Goal: Task Accomplishment & Management: Complete application form

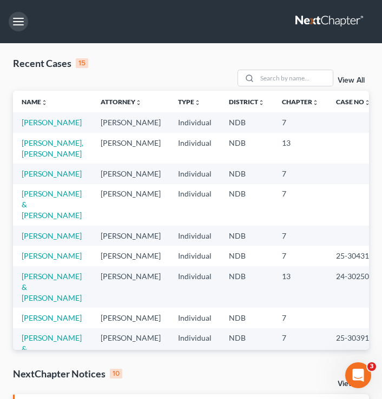
click at [17, 18] on button "button" at bounding box center [18, 21] width 19 height 19
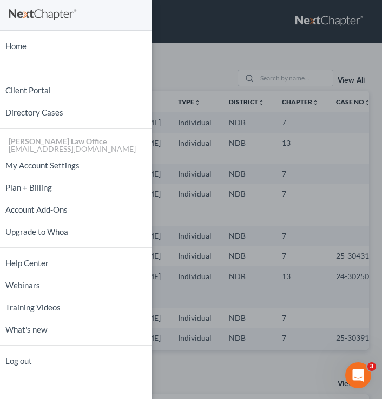
click at [256, 48] on div "Home New Case Client Portal Directory Cases Bulie Diaz Law Office fargo@buliela…" at bounding box center [191, 199] width 382 height 399
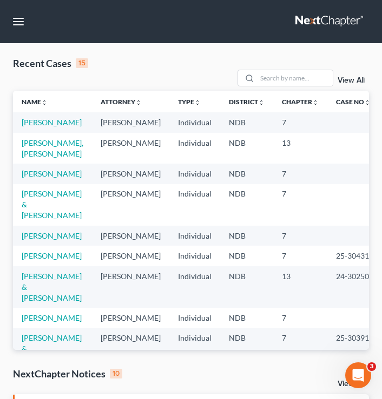
click at [31, 21] on nav "Home New Case Client Portal Directory Cases Bulie Diaz Law Office fargo@buliela…" at bounding box center [191, 21] width 382 height 43
click at [7, 23] on nav "Home New Case Client Portal Directory Cases Bulie Diaz Law Office fargo@buliela…" at bounding box center [191, 21] width 382 height 43
click at [23, 24] on button "button" at bounding box center [18, 21] width 19 height 19
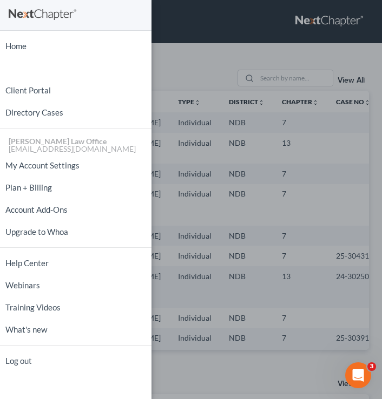
click at [204, 50] on div "Home New Case Client Portal Directory Cases Bulie Diaz Law Office fargo@buliela…" at bounding box center [191, 199] width 382 height 399
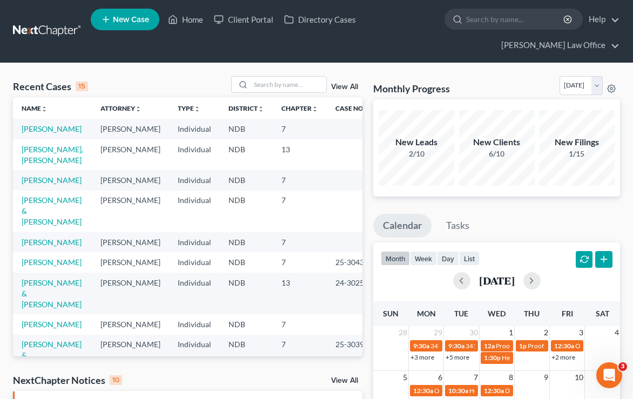
click at [128, 19] on span "New Case" at bounding box center [131, 20] width 36 height 8
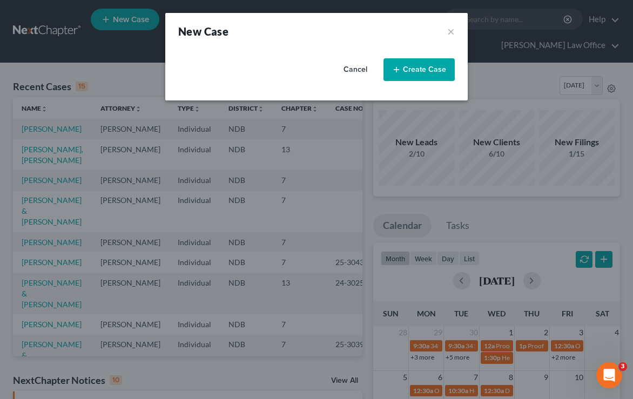
select select "60"
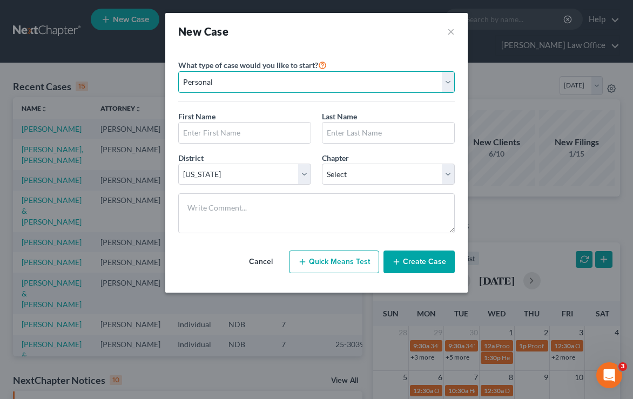
click at [261, 79] on select "Personal Business" at bounding box center [316, 82] width 277 height 22
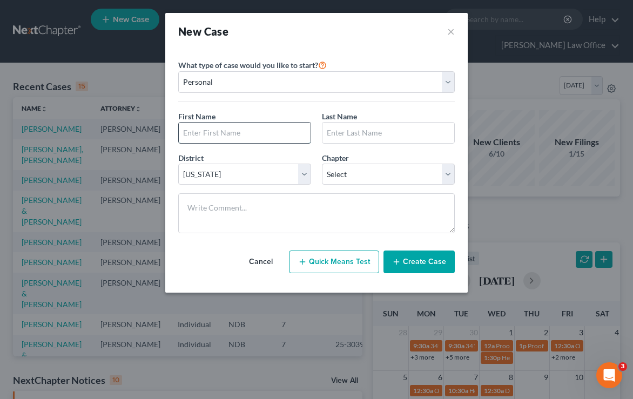
click at [221, 141] on input "text" at bounding box center [245, 133] width 132 height 21
type input "Danielle"
click at [339, 141] on input "text" at bounding box center [389, 133] width 132 height 21
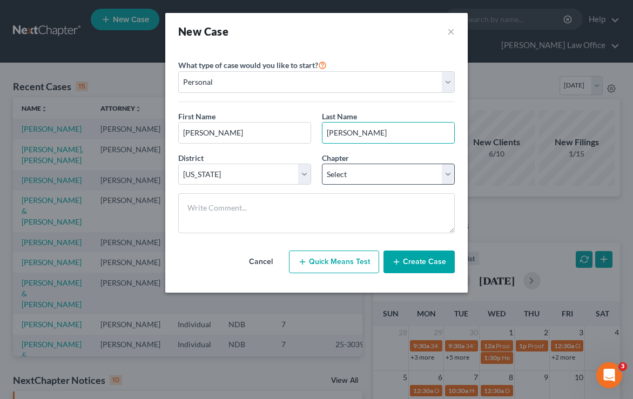
type input "Biddle"
click at [368, 178] on select "Select 7 11 12 13" at bounding box center [388, 175] width 133 height 22
select select "0"
click at [322, 164] on select "Select 7 11 12 13" at bounding box center [388, 175] width 133 height 22
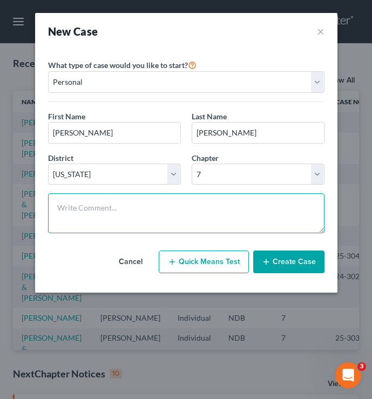
click at [197, 218] on textarea at bounding box center [186, 214] width 277 height 40
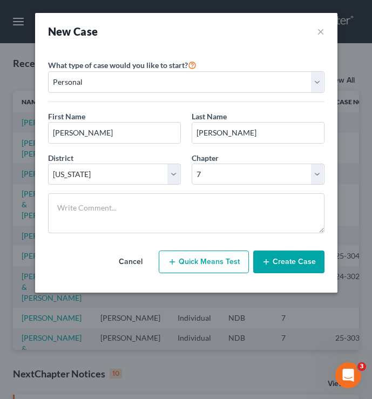
click at [315, 269] on button "Create Case" at bounding box center [288, 262] width 71 height 23
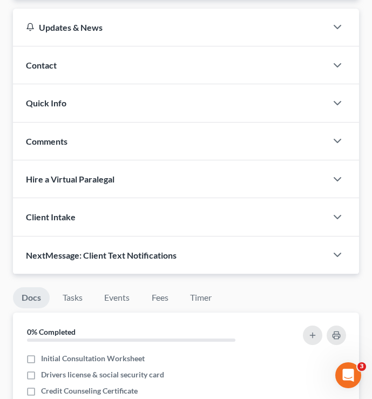
scroll to position [132, 0]
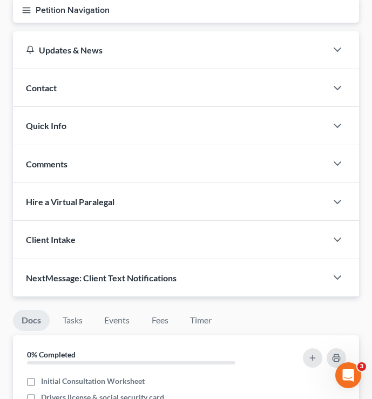
click at [299, 92] on div "Contact" at bounding box center [170, 87] width 314 height 37
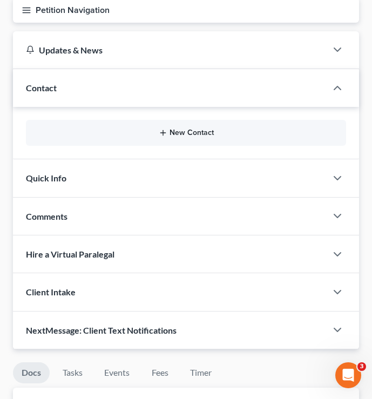
click at [162, 133] on line "button" at bounding box center [163, 133] width 5 height 0
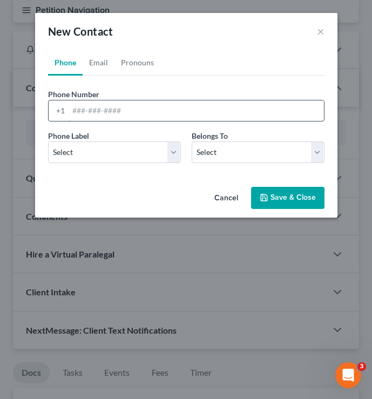
click at [157, 113] on input "tel" at bounding box center [197, 111] width 256 height 21
type input "320-287-3499"
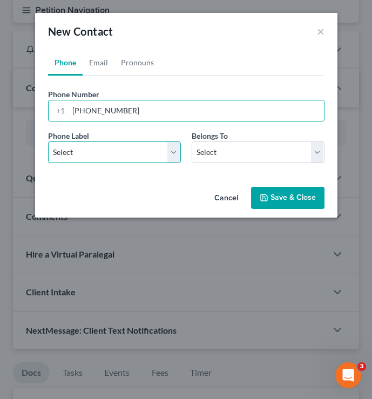
click at [111, 158] on select "Select Mobile Home Work Other" at bounding box center [114, 153] width 133 height 22
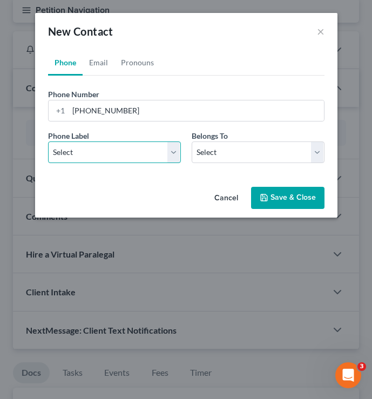
select select "0"
click at [48, 142] on select "Select Mobile Home Work Other" at bounding box center [114, 153] width 133 height 22
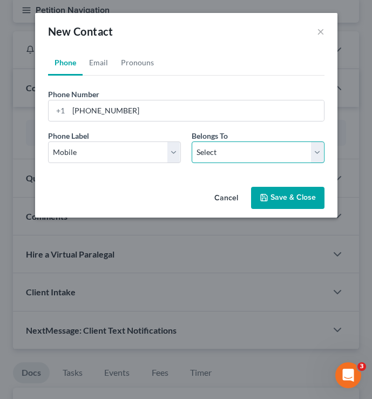
click at [202, 162] on select "Select Client Other" at bounding box center [258, 153] width 133 height 22
select select "0"
click at [192, 142] on select "Select Client Other" at bounding box center [258, 153] width 133 height 22
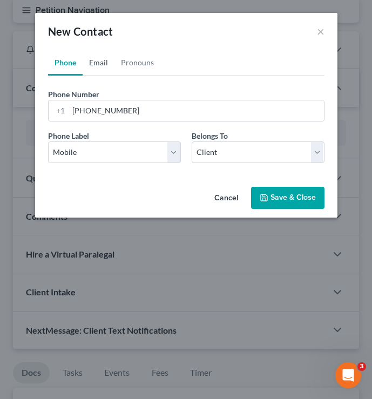
click at [102, 66] on link "Email" at bounding box center [99, 63] width 32 height 26
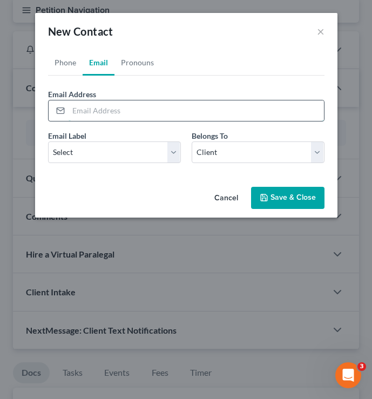
click at [108, 110] on input "email" at bounding box center [197, 111] width 256 height 21
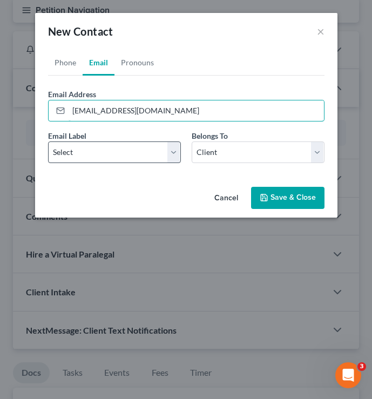
type input "[EMAIL_ADDRESS][DOMAIN_NAME]"
click at [137, 155] on select "Select Home Work Other" at bounding box center [114, 153] width 133 height 22
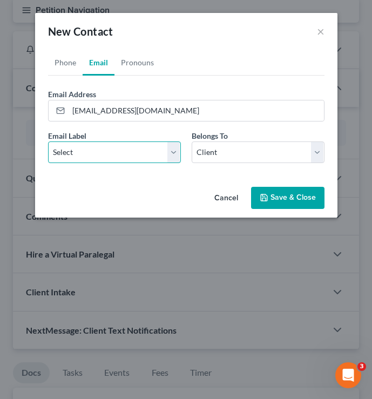
select select "0"
click at [48, 142] on select "Select Home Work Other" at bounding box center [114, 153] width 133 height 22
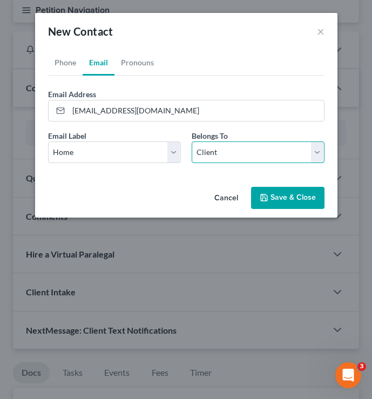
click at [247, 143] on select "Select Client Other" at bounding box center [258, 153] width 133 height 22
click at [192, 142] on select "Select Client Other" at bounding box center [258, 153] width 133 height 22
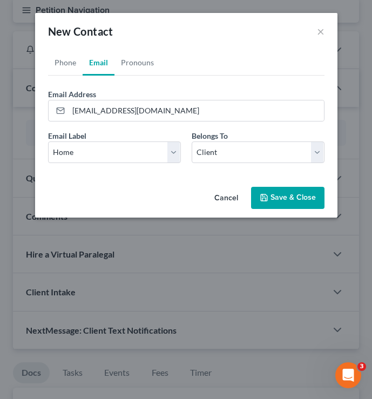
click at [309, 199] on button "Save & Close" at bounding box center [288, 198] width 74 height 23
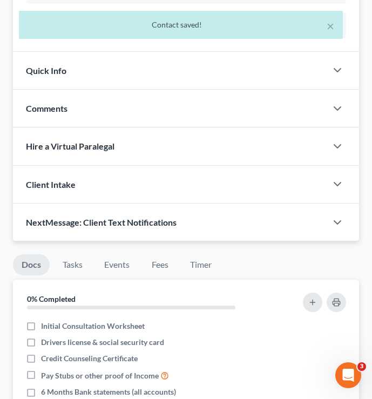
scroll to position [316, 0]
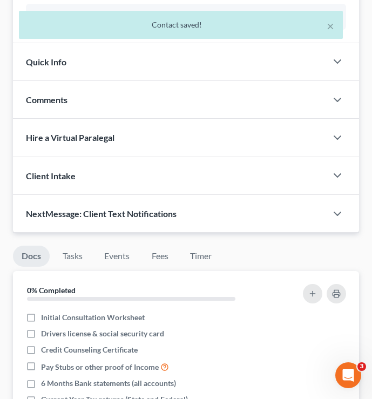
click at [106, 106] on div "Comments" at bounding box center [170, 99] width 314 height 37
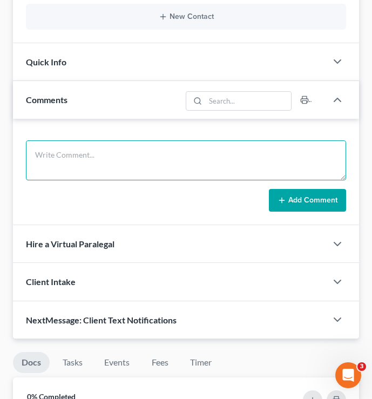
click at [124, 153] on textarea at bounding box center [186, 161] width 321 height 40
type textarea "remainder interest in MN? dad claims he is on deed."
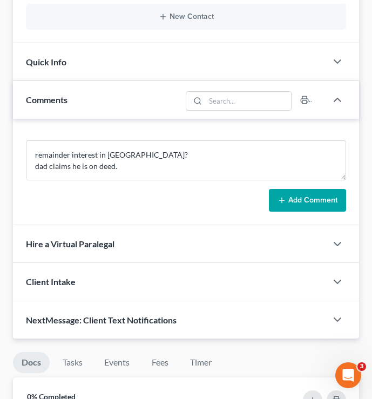
click at [312, 205] on button "Add Comment" at bounding box center [307, 200] width 77 height 23
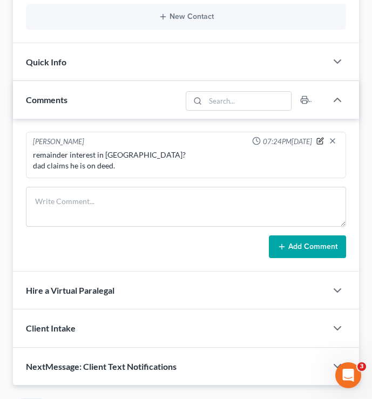
click at [321, 144] on icon "button" at bounding box center [320, 142] width 6 height 6
type textarea "remainder interest in MN? dad claims he is on deed."
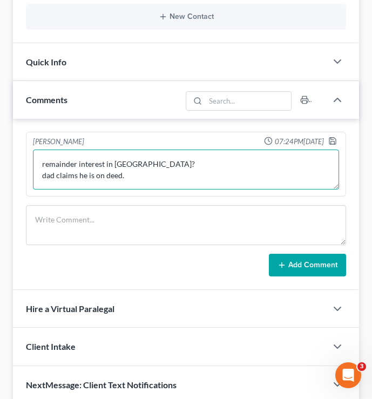
drag, startPoint x: 131, startPoint y: 177, endPoint x: 40, endPoint y: 148, distance: 95.7
click at [40, 148] on div "remainder interest in MN? dad claims he is on deed. remainder interest in MN? d…" at bounding box center [186, 170] width 311 height 44
click at [141, 186] on textarea "remainder interest in MN? dad claims he is on deed." at bounding box center [186, 170] width 306 height 40
drag, startPoint x: 135, startPoint y: 180, endPoint x: 26, endPoint y: 161, distance: 109.8
click at [27, 162] on div "Brooke Benner 07:24PM, 10/12/2025 remainder interest in MN? dad claims he is on…" at bounding box center [186, 164] width 321 height 65
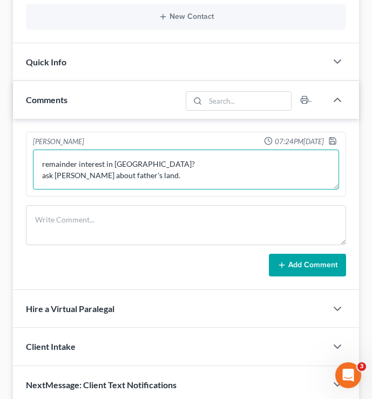
scroll to position [0, 0]
type textarea "remainder interest in [GEOGRAPHIC_DATA]? ask [PERSON_NAME] about father's land …"
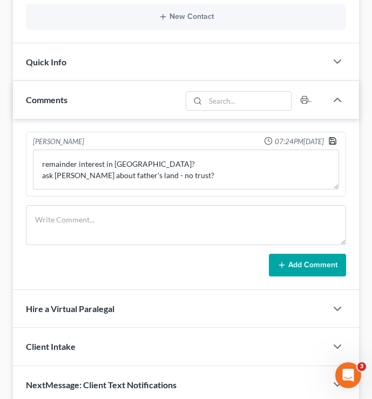
click at [331, 140] on icon "button" at bounding box center [333, 141] width 9 height 9
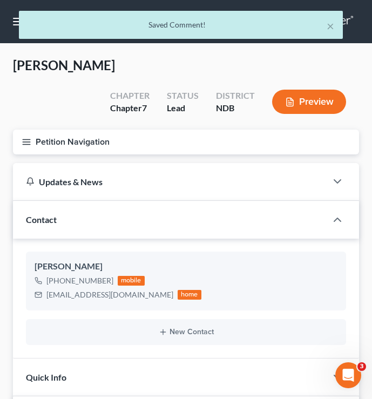
click at [27, 139] on icon "button" at bounding box center [27, 142] width 10 height 10
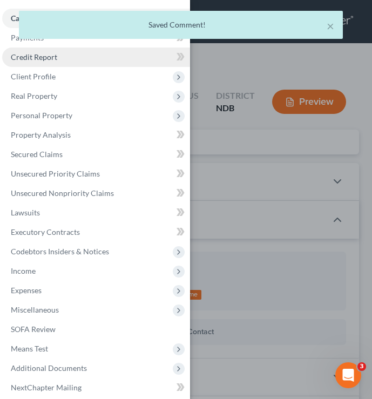
click at [76, 56] on link "Credit Report" at bounding box center [96, 57] width 188 height 19
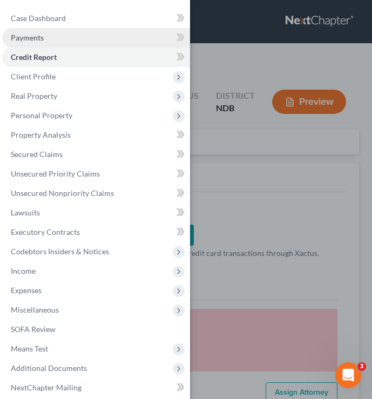
click at [50, 40] on link "Payments" at bounding box center [96, 37] width 188 height 19
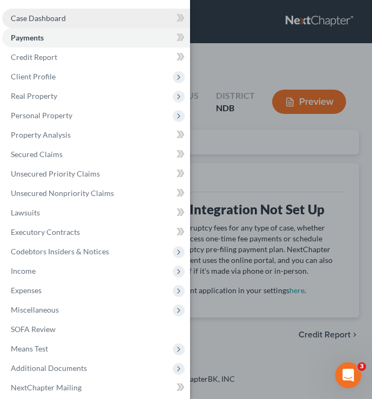
click at [140, 22] on link "Case Dashboard" at bounding box center [96, 18] width 188 height 19
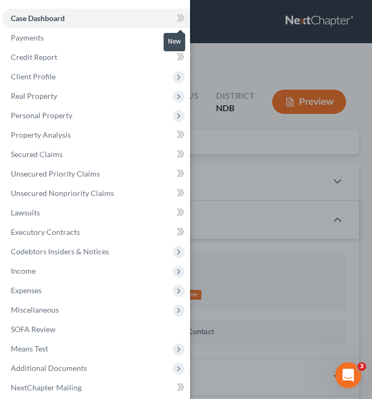
click at [181, 19] on icon at bounding box center [182, 18] width 5 height 8
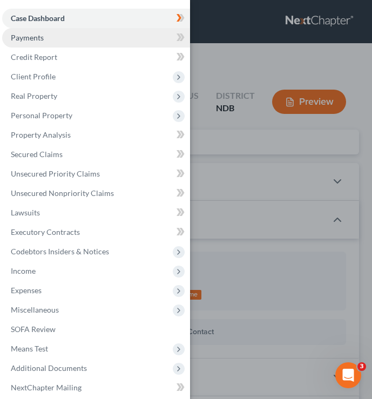
click at [164, 36] on link "Payments" at bounding box center [96, 37] width 188 height 19
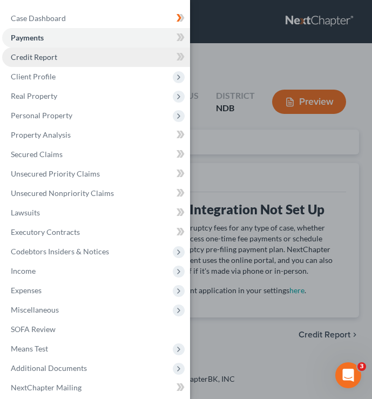
click at [145, 59] on link "Credit Report" at bounding box center [96, 57] width 188 height 19
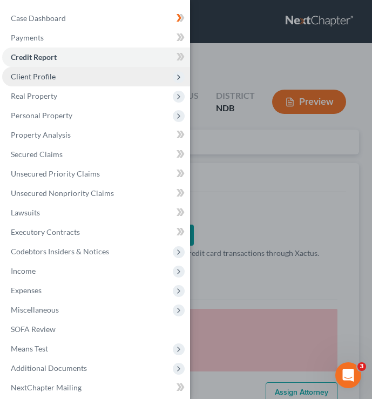
click at [152, 79] on span "Client Profile" at bounding box center [96, 76] width 188 height 19
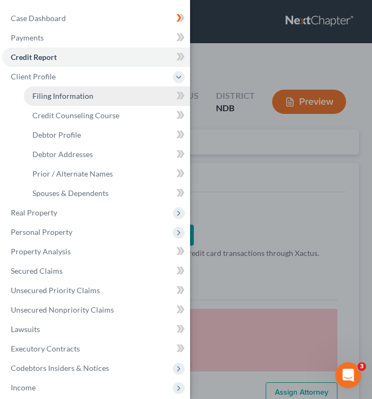
click at [137, 101] on link "Filing Information" at bounding box center [107, 95] width 166 height 19
select select "1"
select select "0"
select select "60"
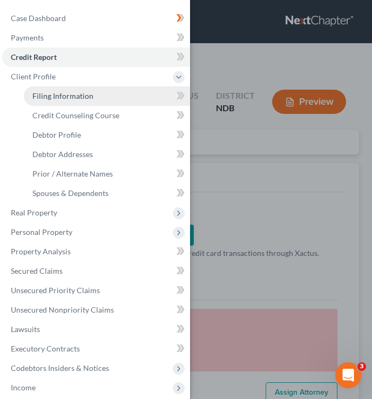
select select "29"
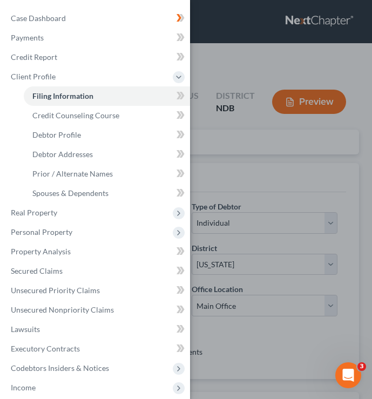
click at [257, 70] on div "Case Dashboard Payments Invoices Payments Payments Credit Report Client Profile" at bounding box center [186, 199] width 372 height 399
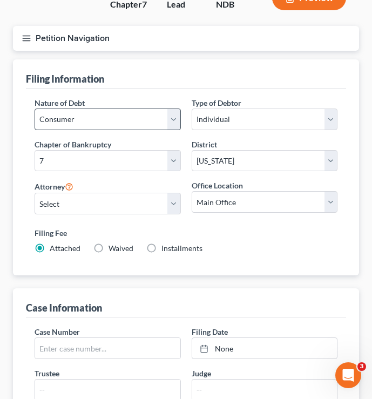
scroll to position [105, 0]
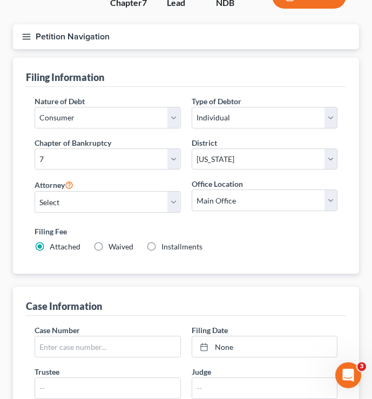
click at [72, 217] on div "Attorney Select Sara Diaz - NDB Sara Diaz - MNB Alan Sorensen - MNB Alan Sorens…" at bounding box center [107, 199] width 157 height 43
click at [73, 204] on select "Select Sara Diaz - NDB Sara Diaz - MNB Alan Sorensen - MNB Alan Sorensen - NDB …" at bounding box center [108, 202] width 146 height 22
select select "0"
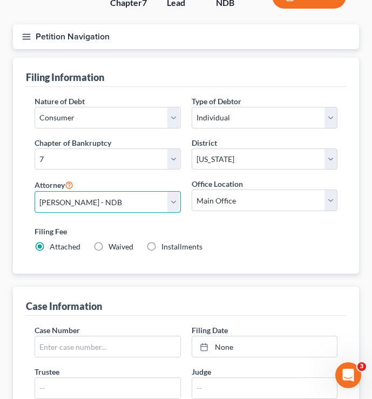
click at [35, 191] on select "Select Sara Diaz - NDB Sara Diaz - MNB Alan Sorensen - MNB Alan Sorensen - NDB …" at bounding box center [108, 202] width 146 height 22
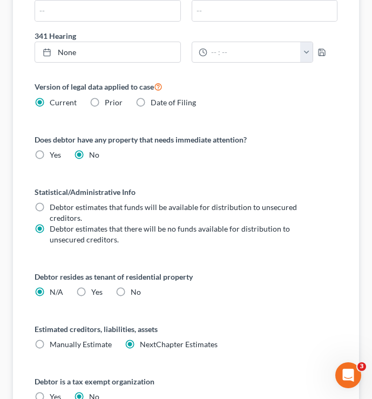
scroll to position [0, 0]
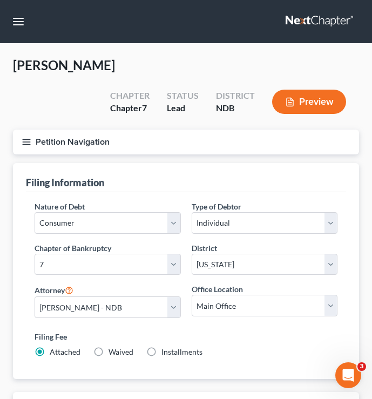
click at [23, 139] on icon "button" at bounding box center [27, 142] width 10 height 10
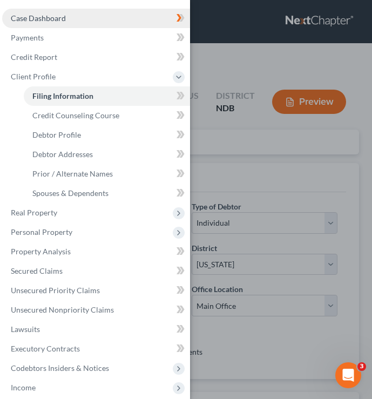
click at [51, 15] on span "Case Dashboard" at bounding box center [38, 18] width 55 height 9
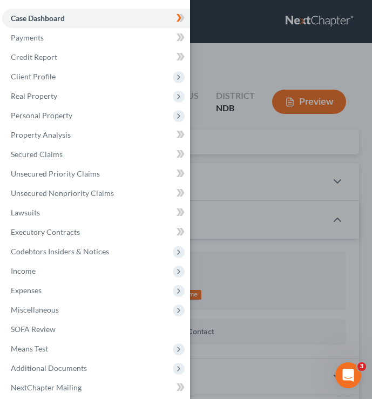
click at [297, 114] on div "Case Dashboard Payments Invoices Payments Payments Credit Report Client Profile" at bounding box center [186, 199] width 372 height 399
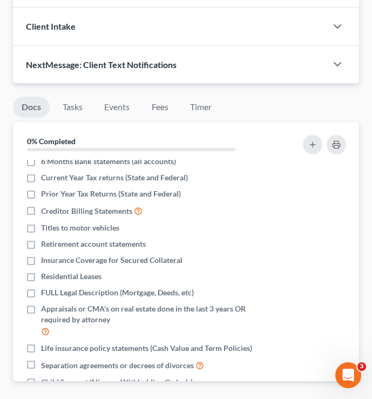
scroll to position [77, 0]
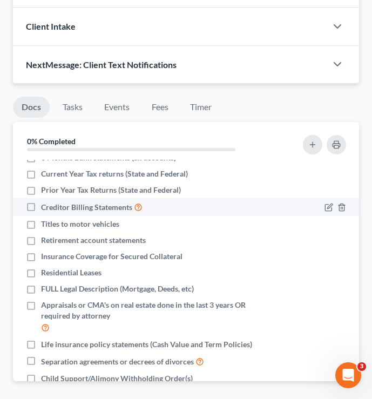
click at [41, 205] on label "Creditor Billing Statements" at bounding box center [92, 207] width 102 height 12
click at [45, 205] on input "Creditor Billing Statements" at bounding box center [48, 204] width 7 height 7
checkbox input "true"
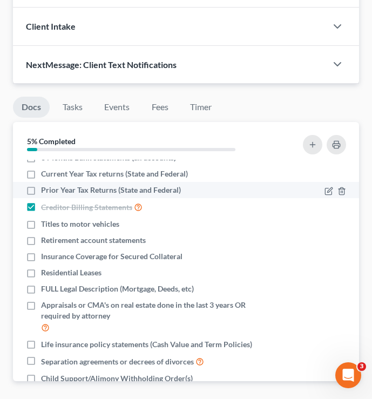
click at [41, 189] on label "Prior Year Tax Returns (State and Federal)" at bounding box center [111, 190] width 140 height 11
click at [45, 189] on input "Prior Year Tax Returns (State and Federal)" at bounding box center [48, 188] width 7 height 7
checkbox input "true"
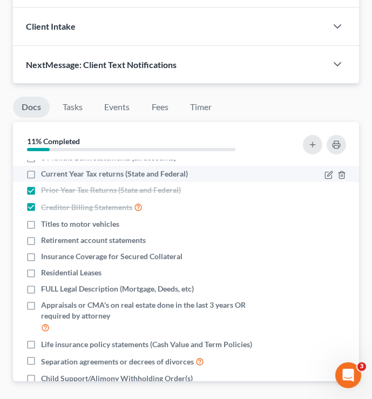
click at [41, 178] on label "Current Year Tax returns (State and Federal)" at bounding box center [114, 174] width 147 height 11
click at [45, 176] on input "Current Year Tax returns (State and Federal)" at bounding box center [48, 172] width 7 height 7
checkbox input "true"
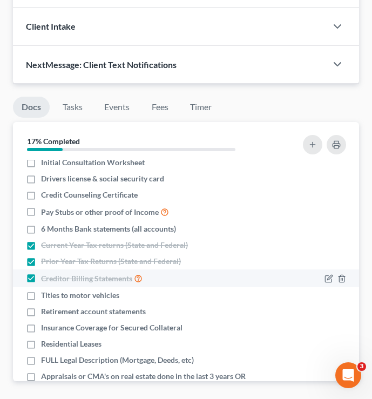
scroll to position [3, 0]
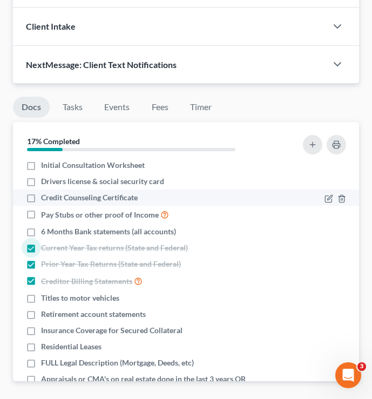
click at [41, 198] on label "Credit Counseling Certificate" at bounding box center [89, 197] width 97 height 11
click at [45, 198] on input "Credit Counseling Certificate" at bounding box center [48, 195] width 7 height 7
checkbox input "true"
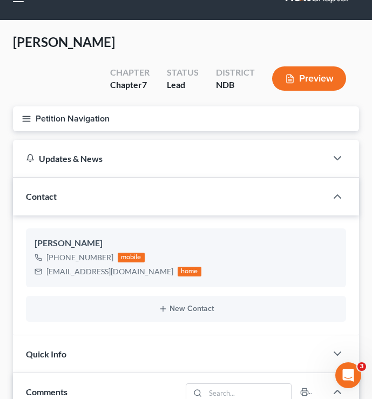
scroll to position [25, 0]
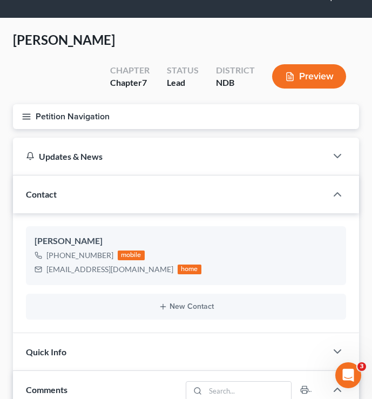
click at [21, 119] on button "Petition Navigation" at bounding box center [186, 116] width 346 height 25
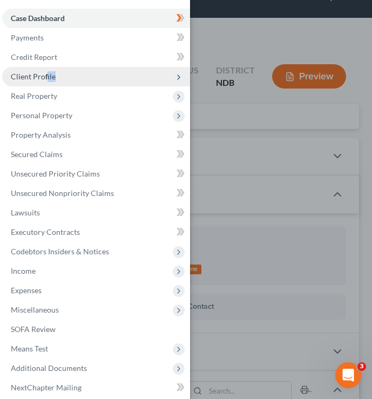
click at [47, 82] on span "Client Profile" at bounding box center [96, 76] width 188 height 19
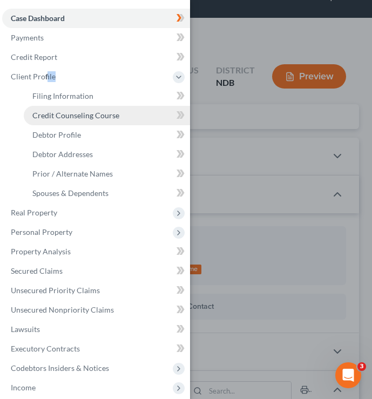
click at [69, 113] on span "Credit Counseling Course" at bounding box center [75, 115] width 87 height 9
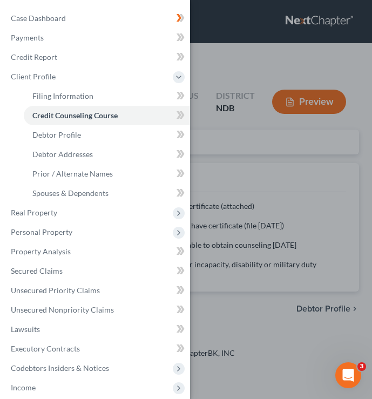
click at [229, 96] on div "Case Dashboard Payments Invoices Payments Payments Credit Report Client Profile" at bounding box center [186, 199] width 372 height 399
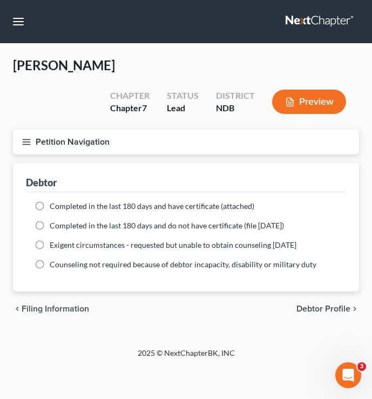
click at [50, 205] on label "Completed in the last 180 days and have certificate (attached)" at bounding box center [152, 206] width 205 height 11
click at [54, 205] on input "Completed in the last 180 days and have certificate (attached)" at bounding box center [57, 204] width 7 height 7
radio input "true"
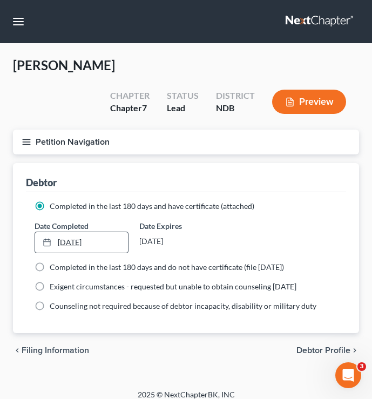
type input "10/12/2025"
click at [82, 245] on link "10/12/2025" at bounding box center [81, 242] width 93 height 21
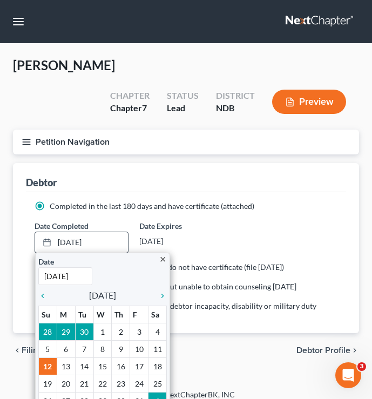
click at [42, 303] on div "close Date 10/12/2025 Time 12:00 AM chevron_left October 2025 chevron_right Su …" at bounding box center [102, 341] width 135 height 177
click at [45, 298] on icon "chevron_left" at bounding box center [45, 296] width 14 height 9
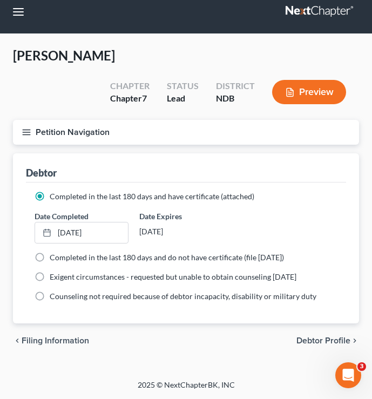
scroll to position [9, 0]
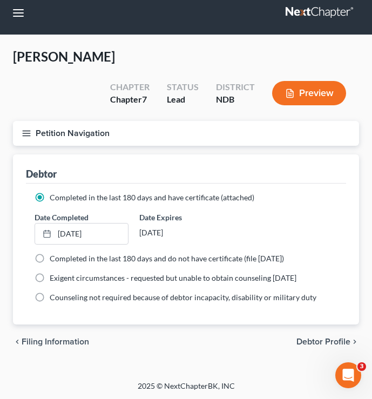
click at [322, 339] on span "Debtor Profile" at bounding box center [324, 342] width 54 height 9
select select "0"
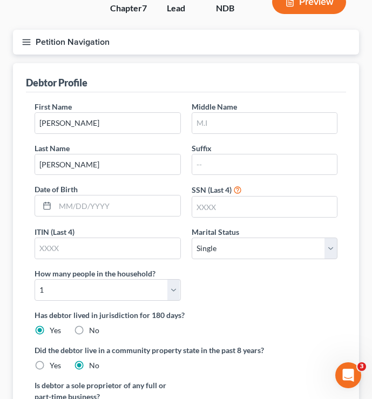
scroll to position [101, 0]
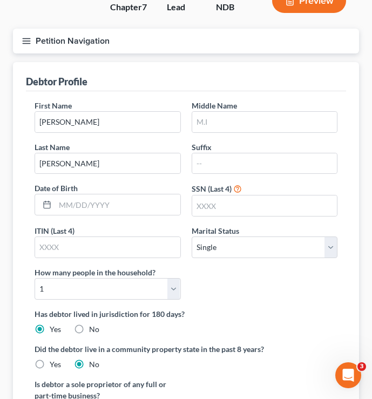
click at [29, 43] on line "button" at bounding box center [27, 43] width 8 height 0
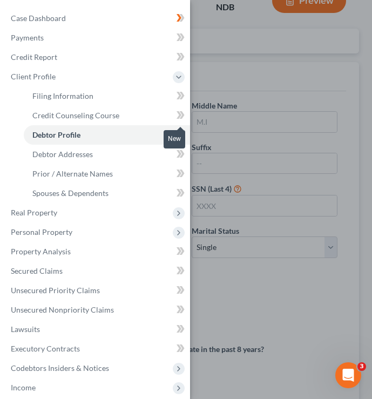
click at [181, 116] on icon at bounding box center [179, 115] width 5 height 8
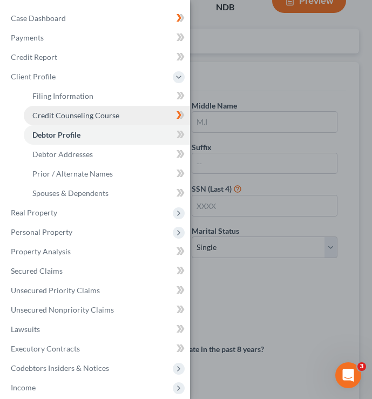
click at [164, 107] on link "Credit Counseling Course" at bounding box center [107, 115] width 166 height 19
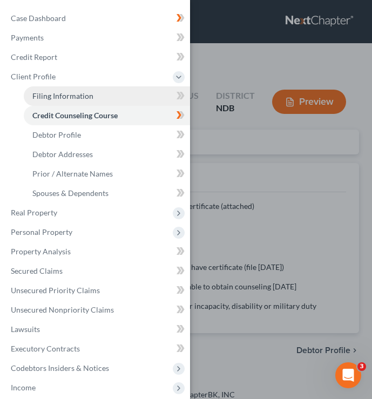
click at [162, 103] on link "Filing Information" at bounding box center [107, 95] width 166 height 19
select select "1"
select select "0"
select select "60"
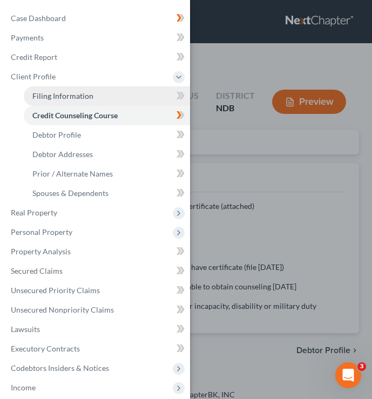
select select "0"
select select "29"
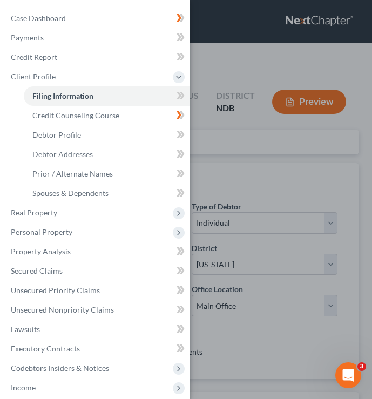
click at [253, 161] on div "Case Dashboard Payments Invoices Payments Payments Credit Report Client Profile" at bounding box center [186, 199] width 372 height 399
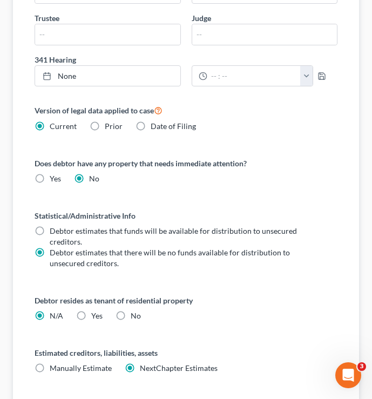
scroll to position [468, 0]
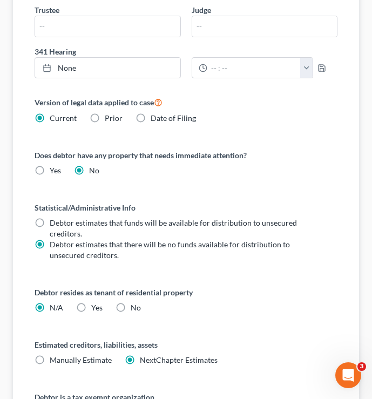
click at [131, 309] on label "No" at bounding box center [136, 308] width 10 height 11
click at [135, 309] on input "No" at bounding box center [138, 306] width 7 height 7
radio input "true"
radio input "false"
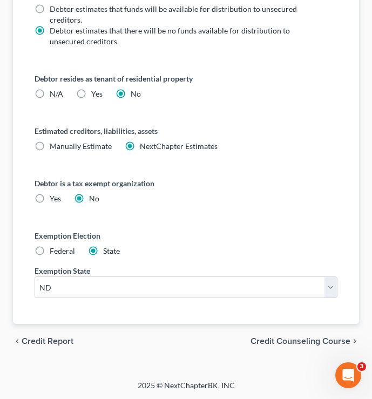
click at [322, 339] on span "Credit Counseling Course" at bounding box center [301, 341] width 100 height 9
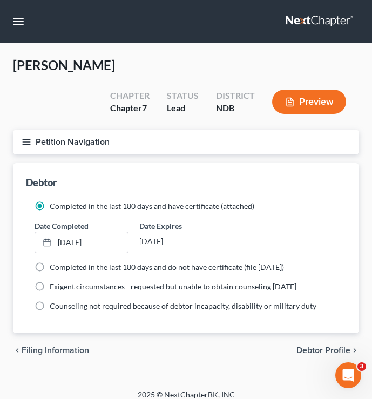
scroll to position [2, 0]
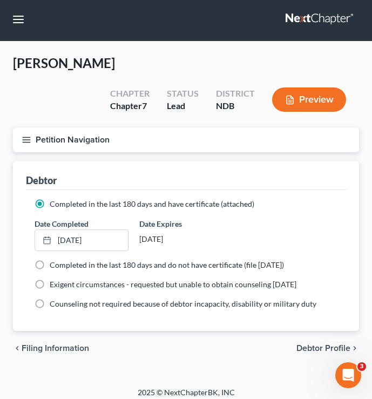
click at [322, 351] on span "Debtor Profile" at bounding box center [324, 348] width 54 height 9
select select "0"
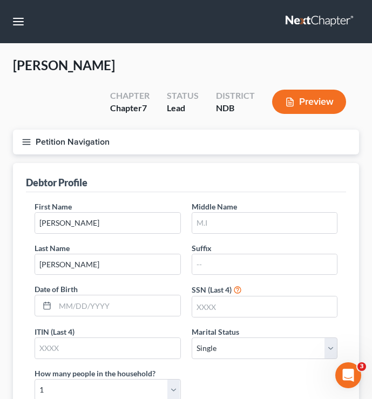
click at [28, 144] on line "button" at bounding box center [27, 144] width 8 height 0
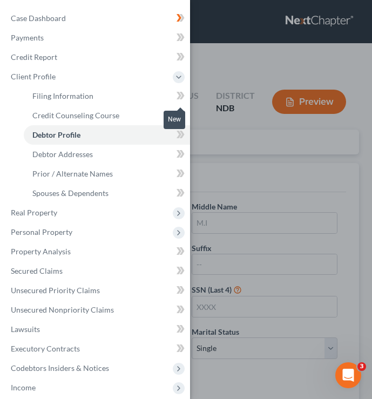
click at [181, 94] on icon at bounding box center [181, 96] width 8 height 14
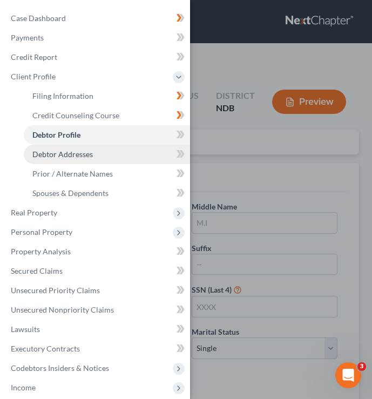
click at [135, 159] on link "Debtor Addresses" at bounding box center [107, 154] width 166 height 19
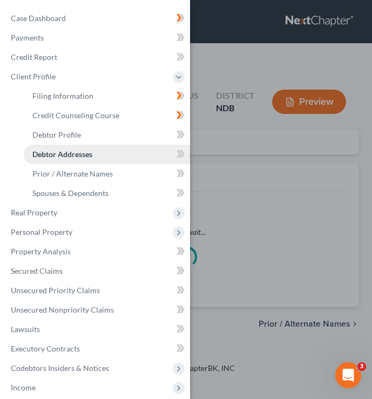
select select "0"
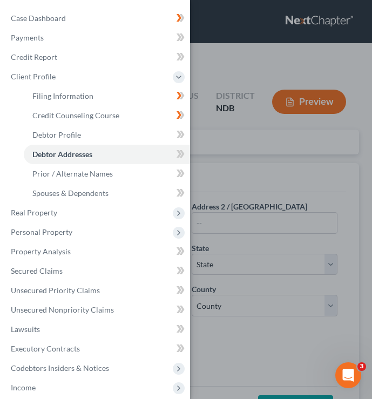
click at [238, 206] on div "Case Dashboard Payments Invoices Payments Payments Credit Report Client Profile" at bounding box center [186, 199] width 372 height 399
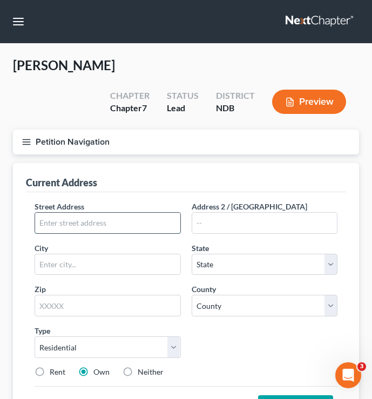
click at [98, 226] on input "text" at bounding box center [107, 223] width 145 height 21
click at [77, 219] on input "text" at bounding box center [107, 223] width 145 height 21
type input "fseferferferfef"
drag, startPoint x: 119, startPoint y: 222, endPoint x: 22, endPoint y: 218, distance: 97.3
click at [23, 220] on div "Current Address Street Address * fseferferferfef Address 2 / PO Box City * Stat…" at bounding box center [186, 297] width 346 height 268
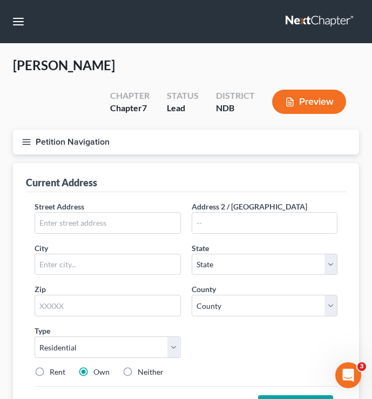
click at [22, 139] on icon "button" at bounding box center [27, 142] width 10 height 10
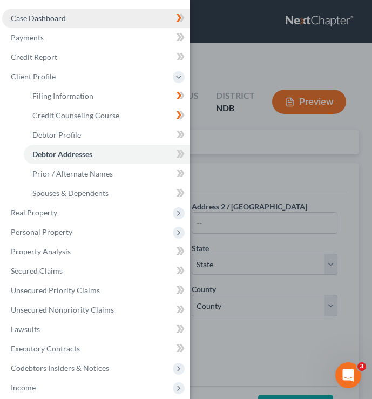
click at [84, 19] on link "Case Dashboard" at bounding box center [96, 18] width 188 height 19
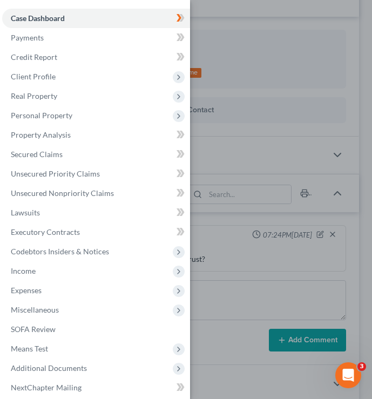
scroll to position [231, 0]
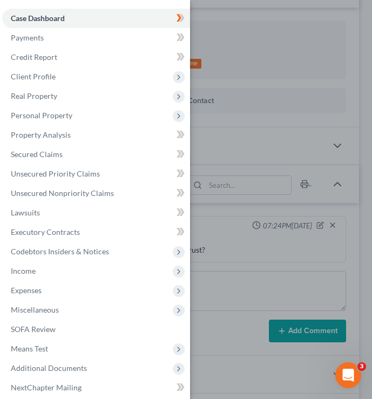
click at [241, 116] on div "Case Dashboard Payments Invoices Payments Payments Credit Report Client Profile" at bounding box center [186, 199] width 372 height 399
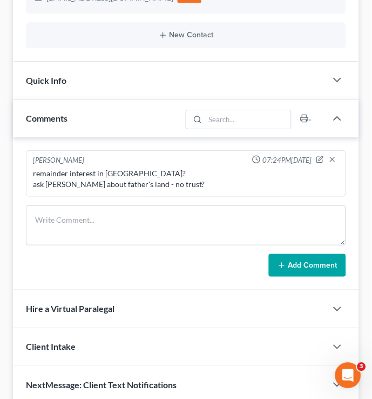
scroll to position [299, 0]
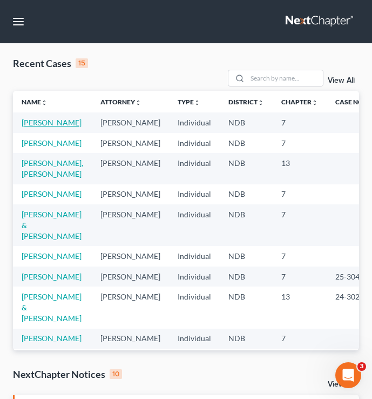
click at [42, 126] on link "[PERSON_NAME]" at bounding box center [52, 122] width 60 height 9
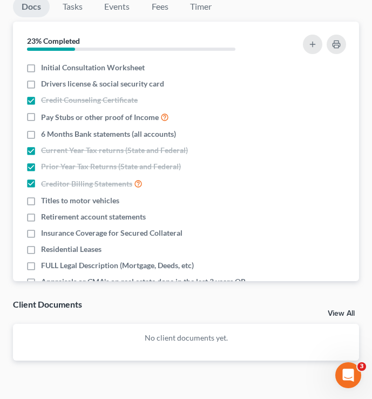
scroll to position [719, 0]
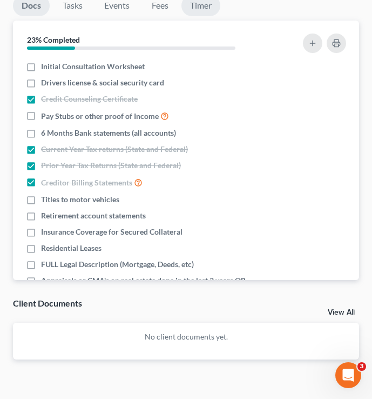
click at [204, 7] on link "Timer" at bounding box center [201, 5] width 39 height 21
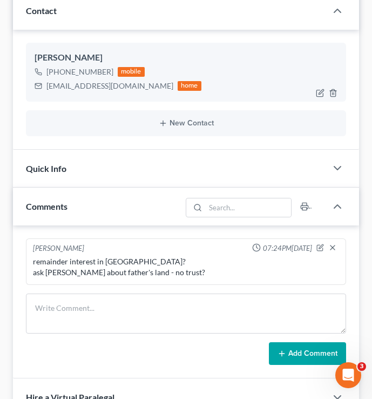
scroll to position [225, 0]
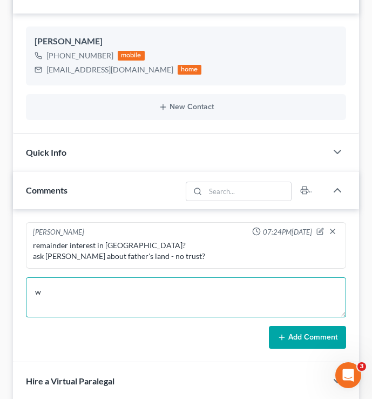
click at [105, 310] on textarea "w" at bounding box center [186, 297] width 321 height 40
type textarea "werwerwrwerwererwrwerwerwerfwer"
drag, startPoint x: 176, startPoint y: 291, endPoint x: 32, endPoint y: 292, distance: 143.2
click at [33, 292] on textarea "werwerwrwerwererwrwerwerwerfwer" at bounding box center [186, 297] width 321 height 40
type textarea "sdfsdfsdfsdfsdfsfsfsdfsdf"
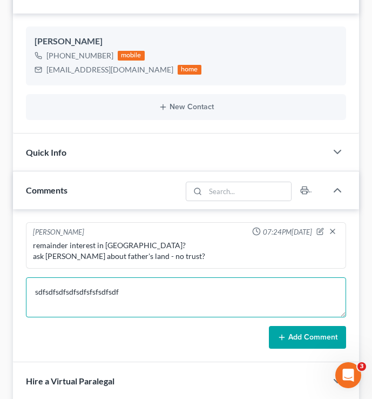
drag, startPoint x: 136, startPoint y: 291, endPoint x: 25, endPoint y: 292, distance: 110.8
click at [26, 292] on textarea "sdfsdfsdfsdfsdfsfsfsdfsdf" at bounding box center [186, 297] width 321 height 40
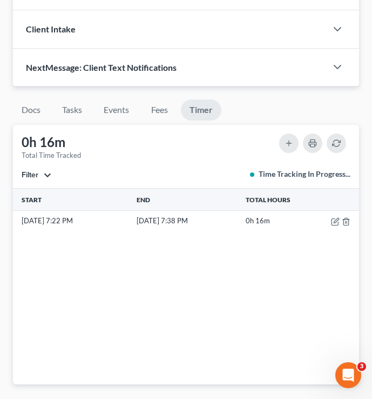
scroll to position [646, 0]
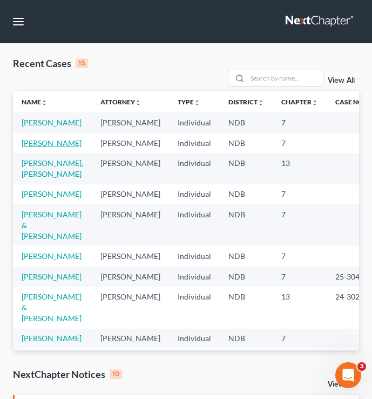
click at [39, 148] on link "[PERSON_NAME]" at bounding box center [52, 142] width 60 height 9
select select "4"
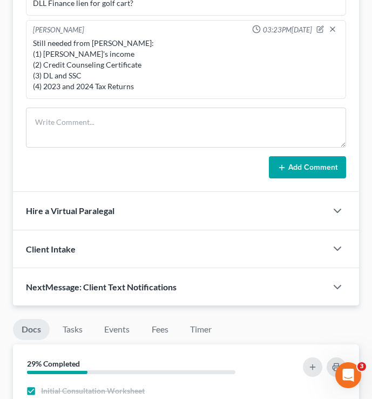
scroll to position [1030, 0]
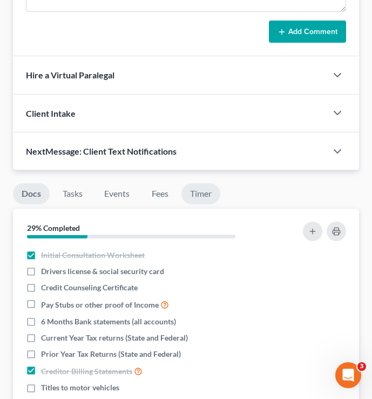
click at [197, 198] on link "Timer" at bounding box center [201, 193] width 39 height 21
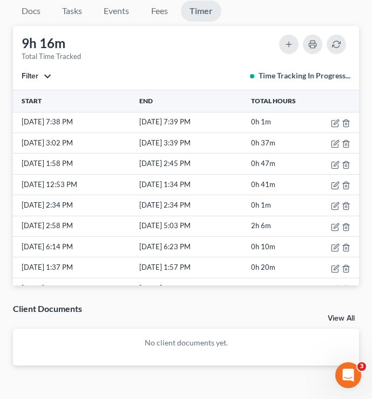
scroll to position [1213, 0]
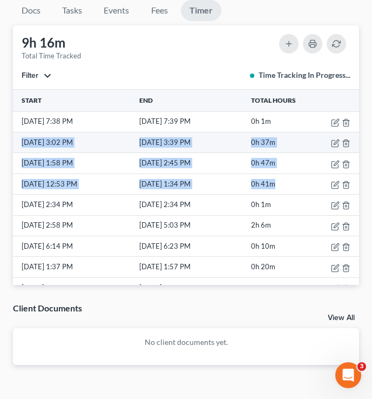
drag, startPoint x: 288, startPoint y: 185, endPoint x: 17, endPoint y: 139, distance: 274.6
click at [17, 140] on tbody "10/12/25 7:38 PM 10/12/25 7:39 PM 0h 1m 10/12/25 3:02 PM 10/12/25 3:39 PM 0h 37…" at bounding box center [186, 287] width 346 height 352
copy tbody "10/12/25 3:02 PM 10/12/25 3:39 PM 0h 37m 10/12/25 1:58 PM 10/12/25 2:45 PM 0h 4…"
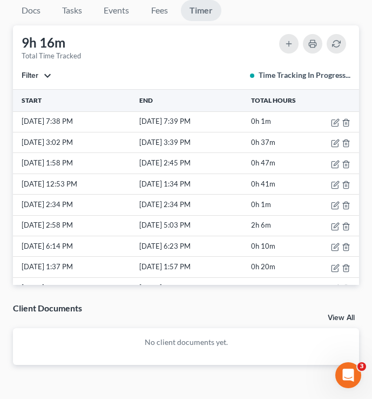
click at [166, 52] on div "9h 16m Total Time Tracked Filter All stop Sara Diaz stop Alan Sorensen stop Tra…" at bounding box center [186, 57] width 346 height 64
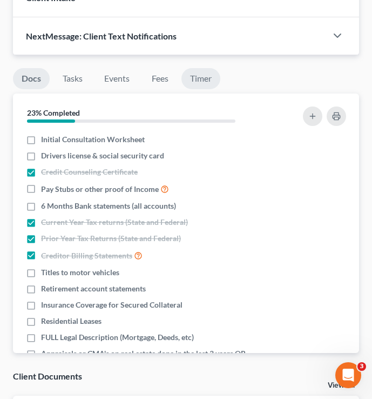
click at [199, 81] on link "Timer" at bounding box center [201, 78] width 39 height 21
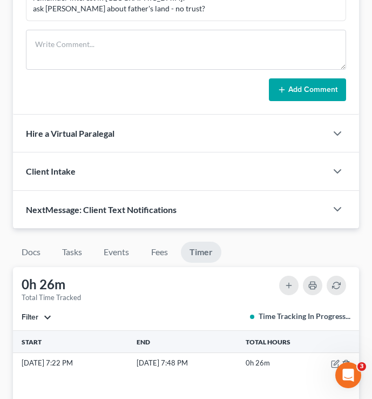
scroll to position [471, 0]
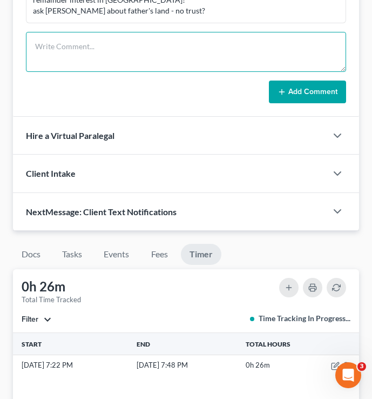
click at [80, 51] on textarea at bounding box center [186, 52] width 321 height 40
type textarea "werfwerwerwerfwerdfgvdfgdfgdg"
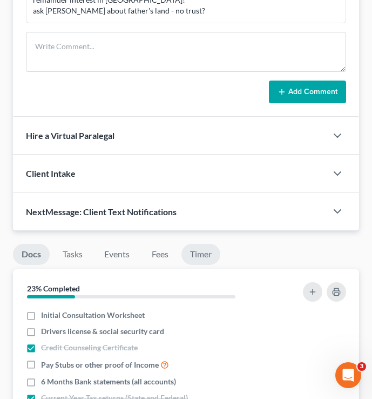
click at [203, 250] on link "Timer" at bounding box center [201, 254] width 39 height 21
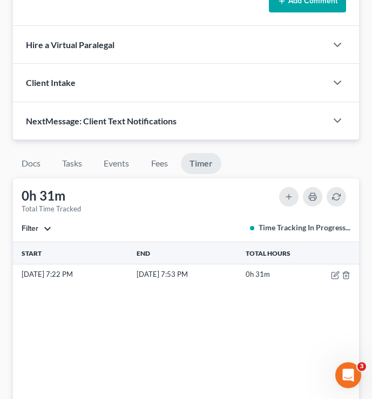
scroll to position [563, 0]
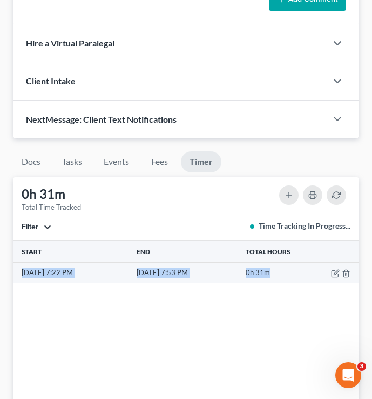
drag, startPoint x: 290, startPoint y: 271, endPoint x: 18, endPoint y: 272, distance: 271.9
click at [18, 272] on tr "[DATE] 7:22 PM [DATE] 7:53 PM 0h 31m" at bounding box center [186, 273] width 346 height 21
copy tr "[DATE] 7:22 PM [DATE] 7:53 PM 0h 31m"
